Goal: Check status: Check status

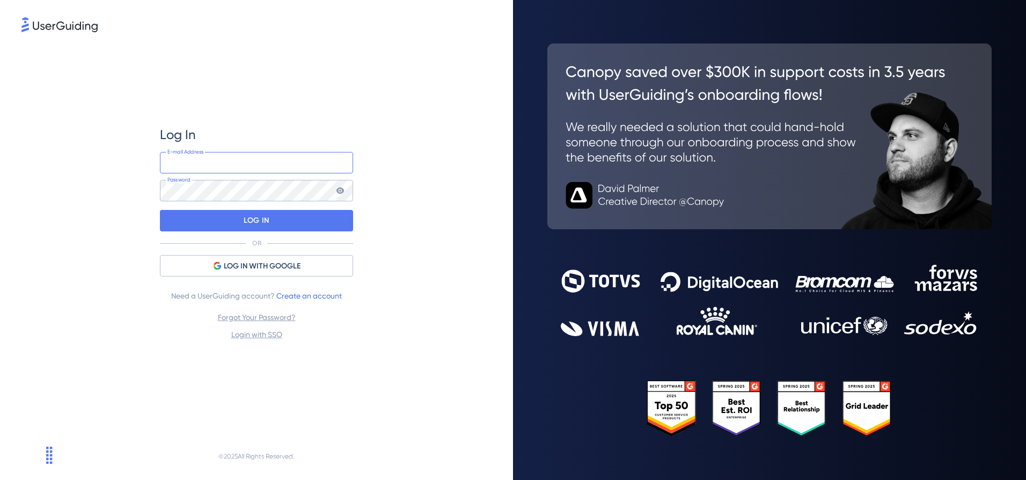
click at [260, 167] on input "email" at bounding box center [256, 162] width 193 height 21
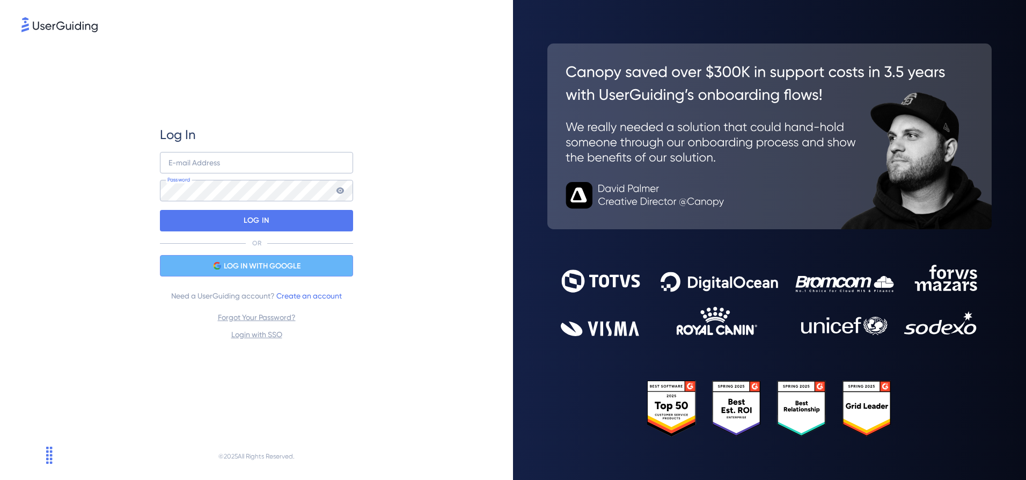
click at [264, 272] on div "LOG IN WITH GOOGLE" at bounding box center [256, 265] width 193 height 21
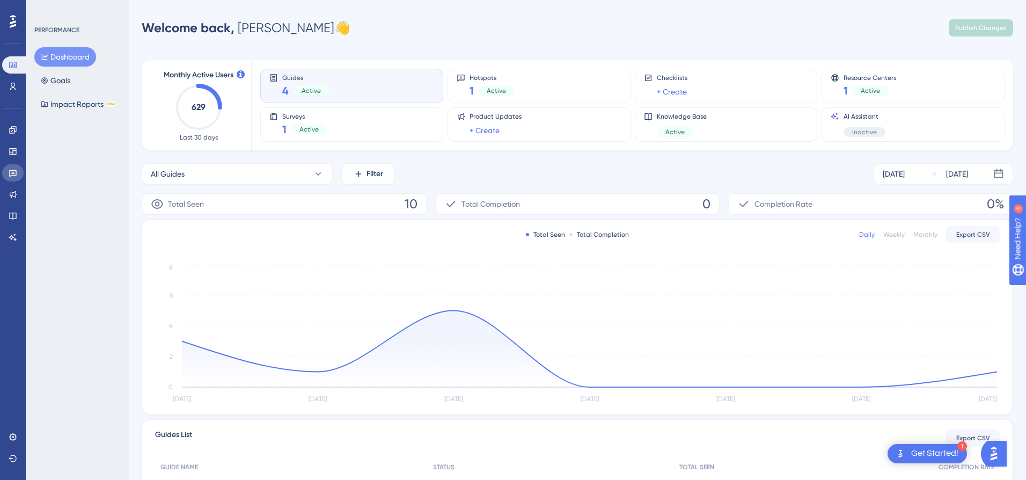
click at [10, 171] on icon at bounding box center [13, 172] width 9 height 9
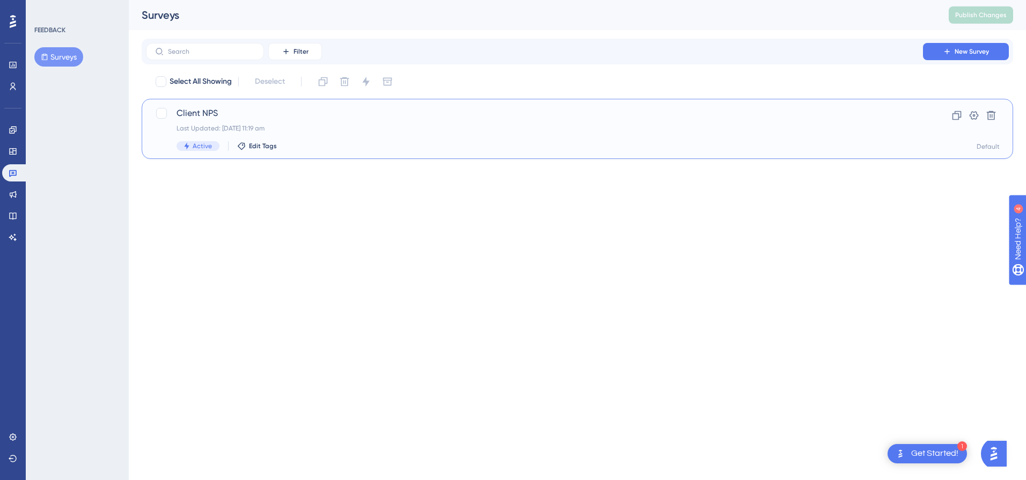
click at [290, 107] on span "Client NPS" at bounding box center [534, 113] width 716 height 13
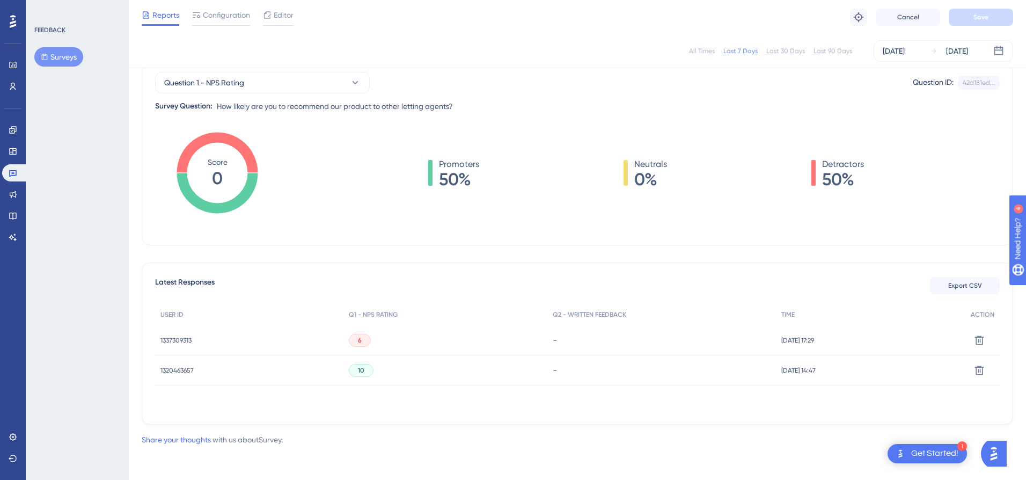
scroll to position [109, 0]
click at [181, 340] on span "1337309313" at bounding box center [175, 339] width 31 height 9
